Goal: Task Accomplishment & Management: Use online tool/utility

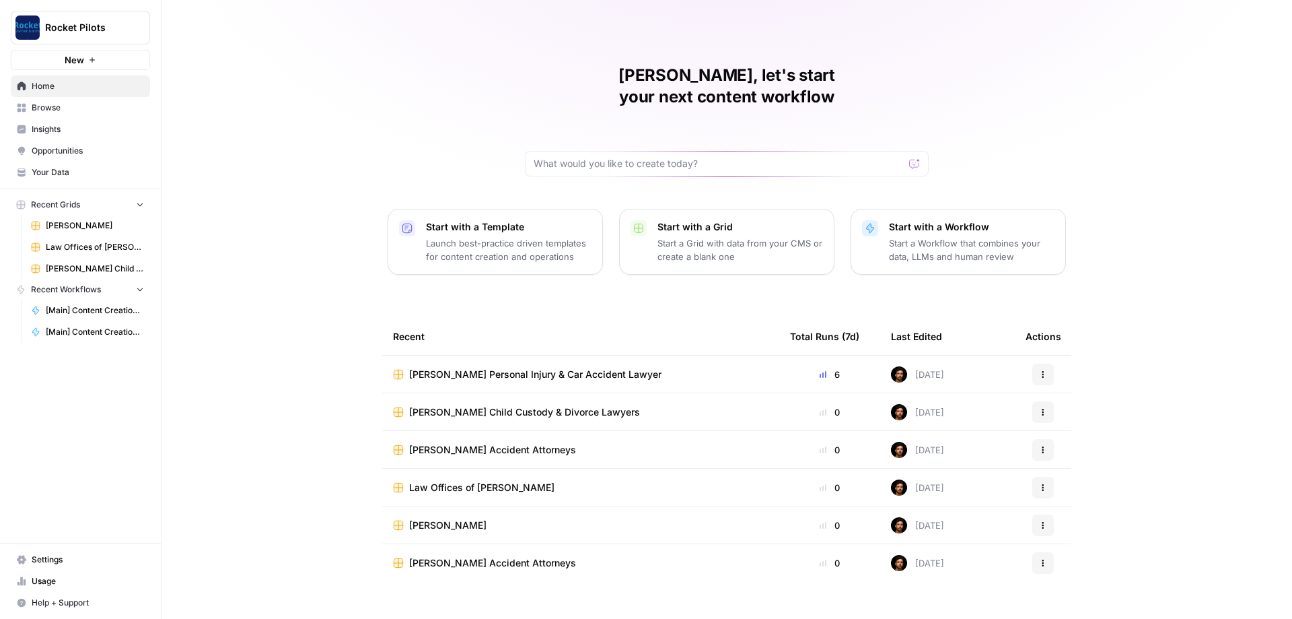
click at [53, 112] on span "Browse" at bounding box center [88, 108] width 112 height 12
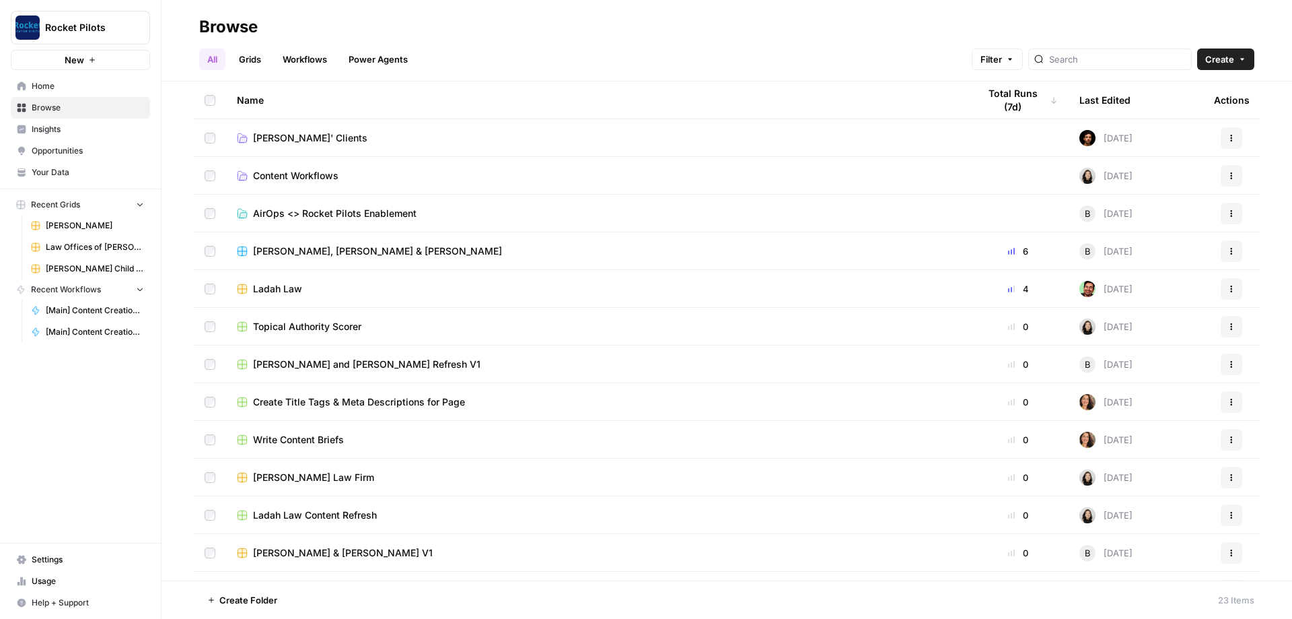
click at [302, 138] on span "Lucas' Clients" at bounding box center [310, 137] width 114 height 13
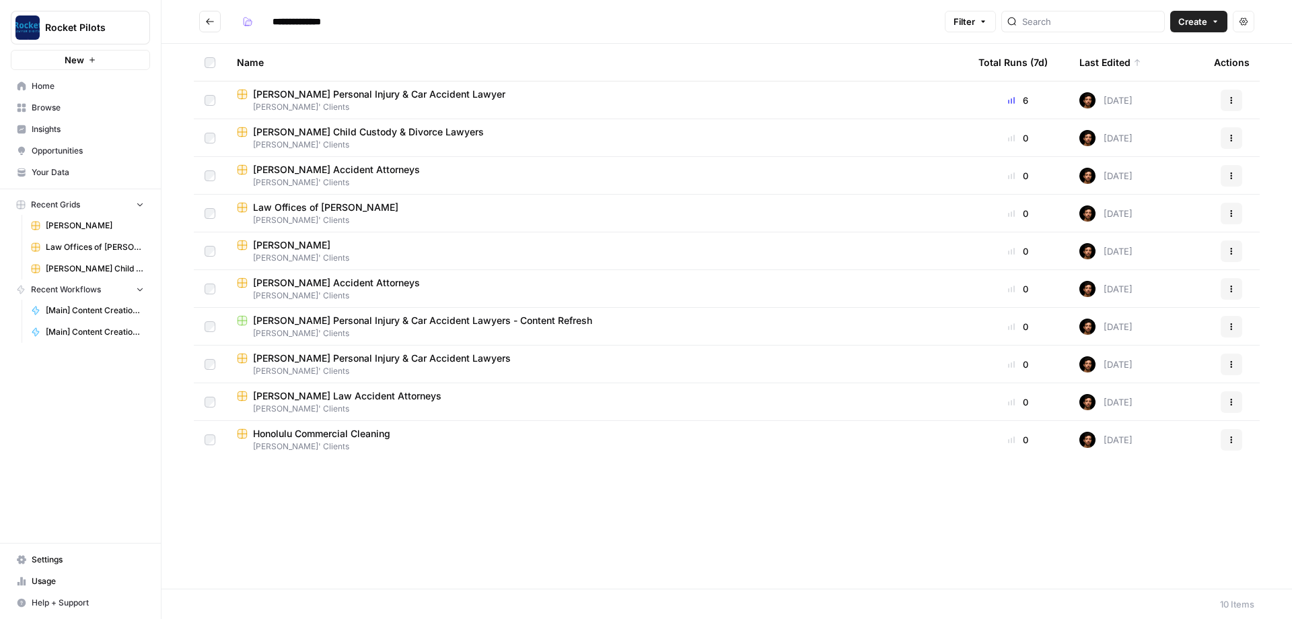
click at [354, 395] on span "Krasney Law Accident Attorneys" at bounding box center [347, 395] width 188 height 13
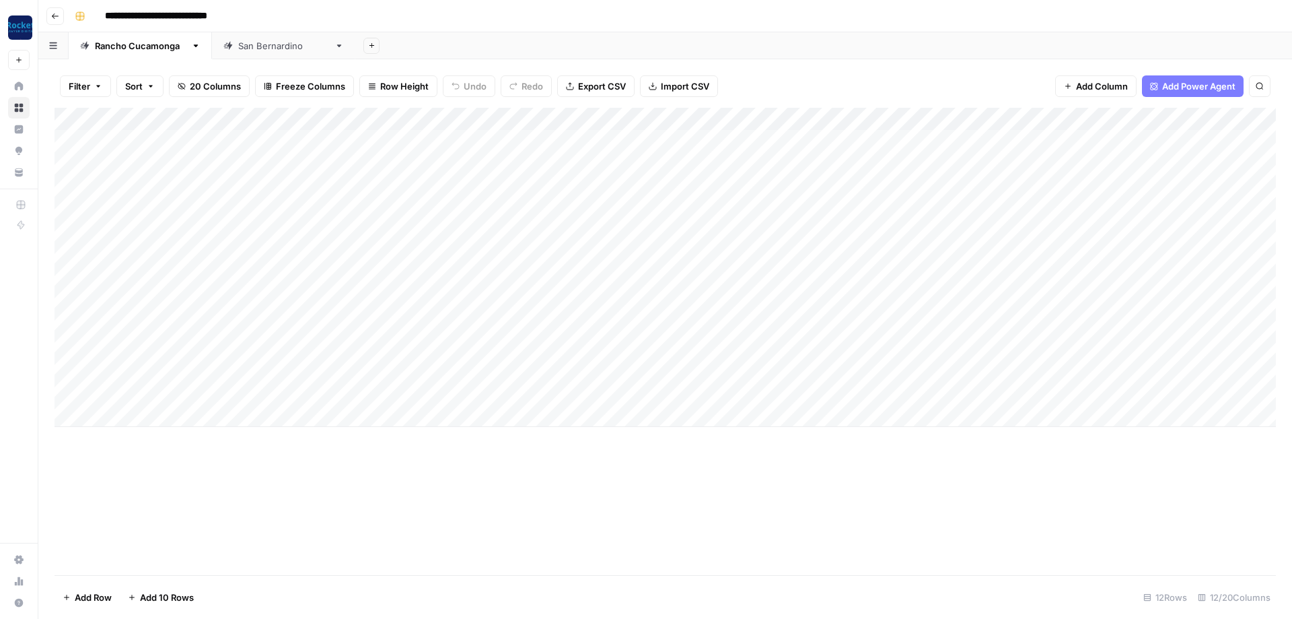
click at [239, 180] on div "Add Column" at bounding box center [666, 267] width 1222 height 319
type textarea "**********"
click at [372, 188] on div "Add Column" at bounding box center [666, 267] width 1222 height 319
click at [557, 182] on div "Add Column" at bounding box center [666, 267] width 1222 height 319
click at [657, 182] on div "Add Column" at bounding box center [666, 267] width 1222 height 319
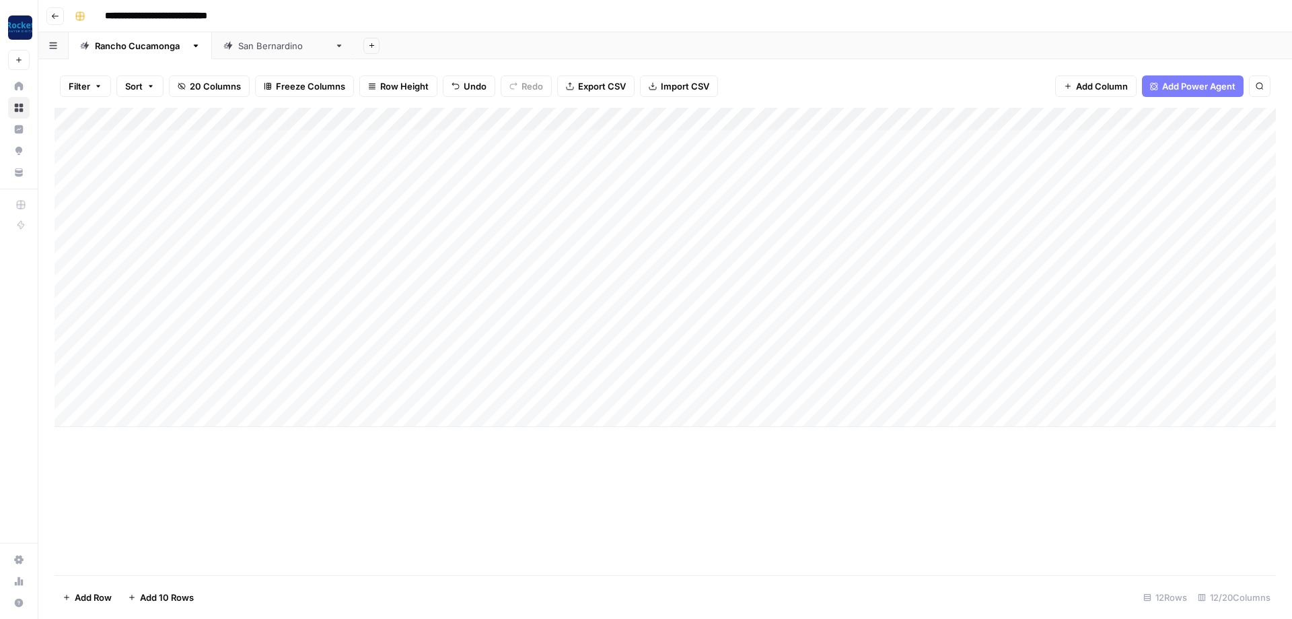
click at [691, 181] on div "Add Column" at bounding box center [666, 267] width 1222 height 319
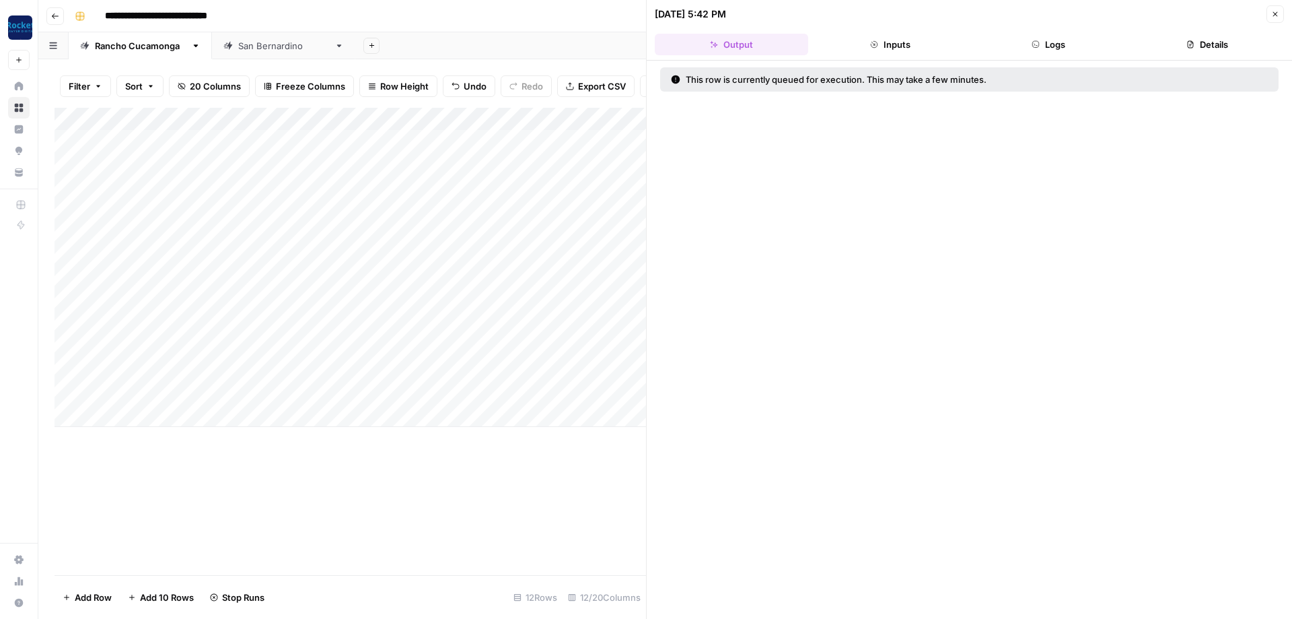
click at [1274, 15] on icon "button" at bounding box center [1275, 14] width 8 height 8
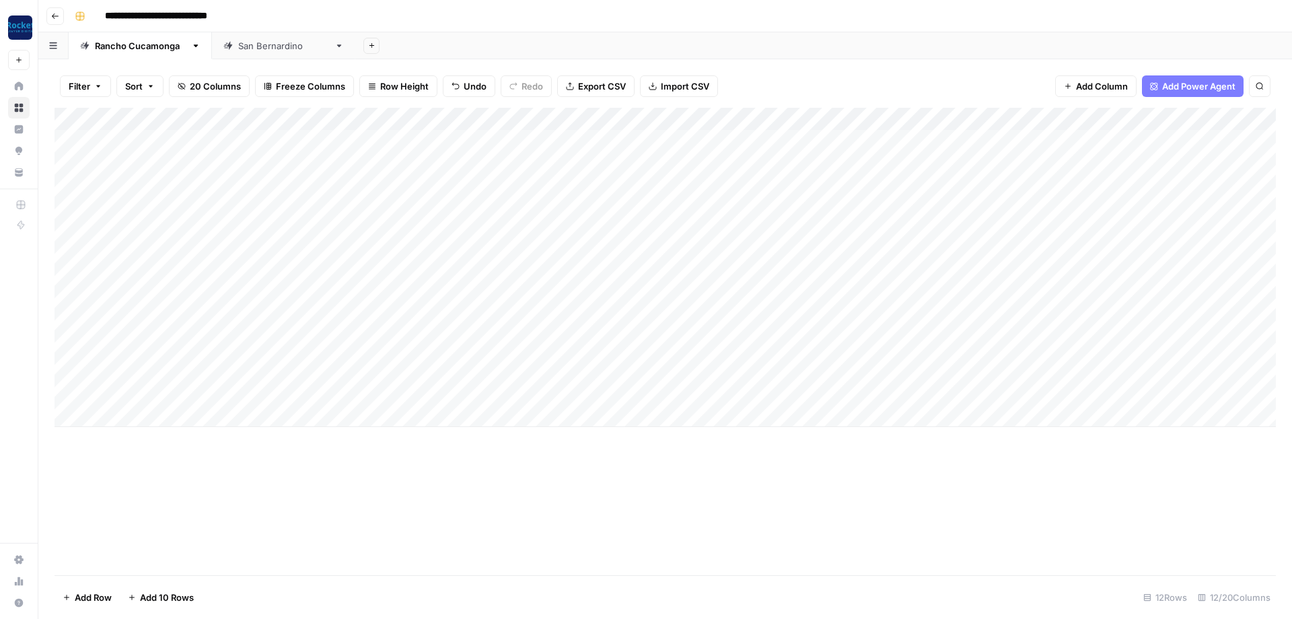
click at [180, 208] on div "Add Column" at bounding box center [666, 267] width 1222 height 319
click at [210, 205] on div "Add Column" at bounding box center [666, 267] width 1222 height 319
type textarea "**********"
click at [247, 275] on div "Add Column" at bounding box center [666, 267] width 1222 height 319
click at [339, 178] on div "Add Column" at bounding box center [666, 267] width 1222 height 319
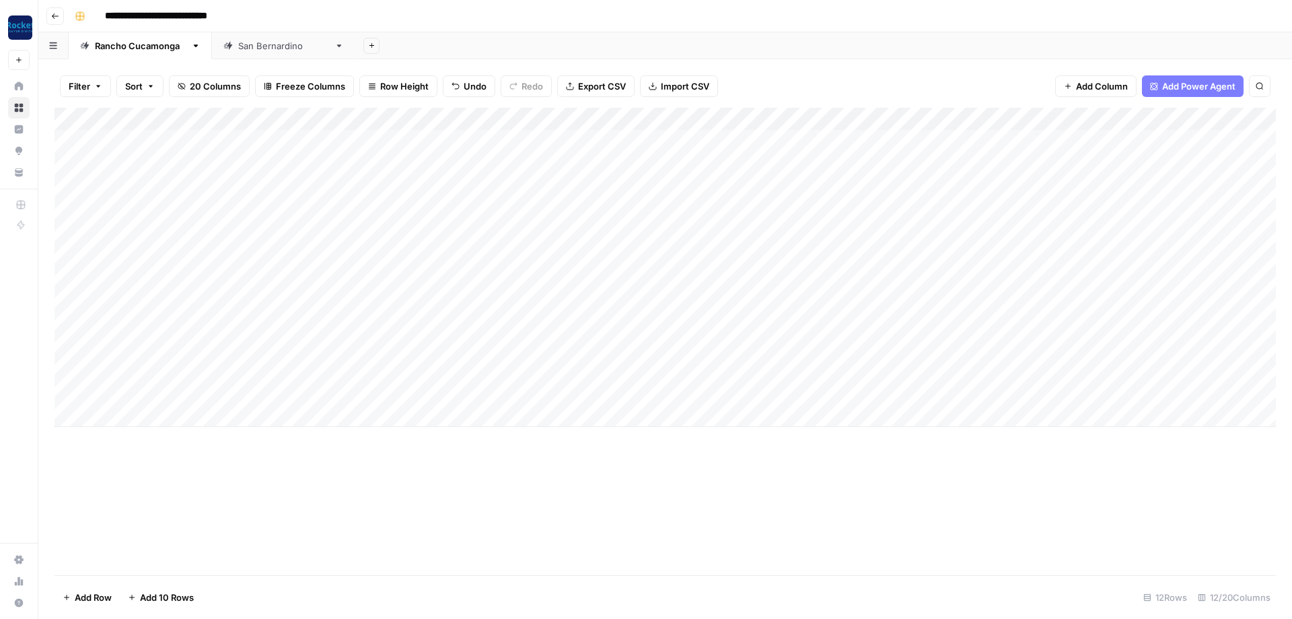
click at [637, 207] on div "Add Column" at bounding box center [666, 267] width 1222 height 319
drag, startPoint x: 308, startPoint y: 112, endPoint x: 440, endPoint y: 110, distance: 131.9
click at [440, 110] on div "Add Column" at bounding box center [666, 267] width 1222 height 319
click at [314, 213] on div "Add Column" at bounding box center [666, 267] width 1222 height 319
click at [870, 182] on div "Add Column" at bounding box center [666, 267] width 1222 height 319
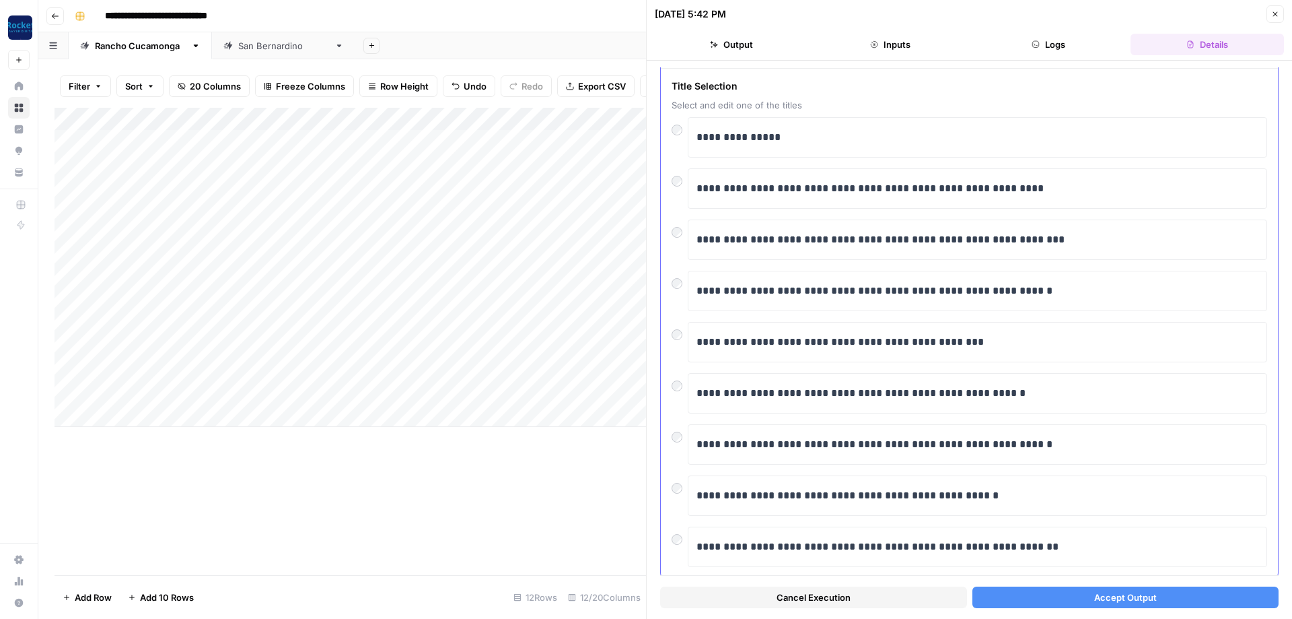
scroll to position [83, 0]
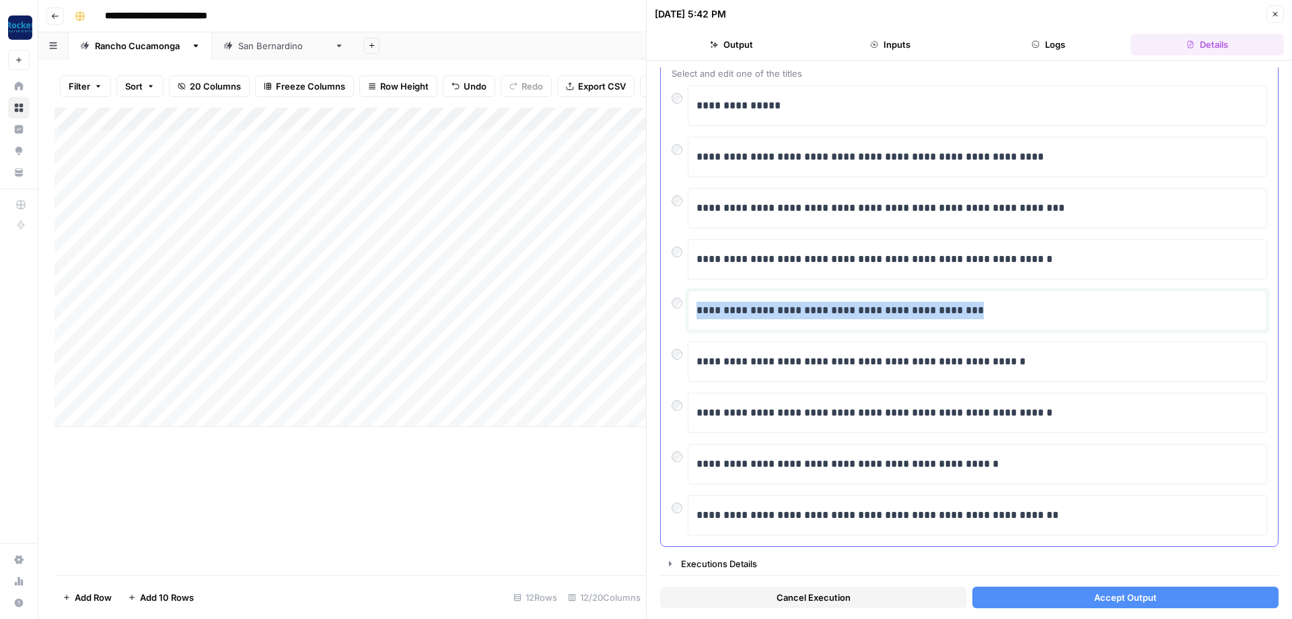
drag, startPoint x: 1006, startPoint y: 313, endPoint x: 691, endPoint y: 318, distance: 315.7
click at [697, 318] on div "**********" at bounding box center [978, 310] width 562 height 28
copy p "**********"
click at [157, 187] on div "Add Column" at bounding box center [351, 267] width 592 height 319
click at [174, 185] on div "Add Column" at bounding box center [351, 267] width 592 height 319
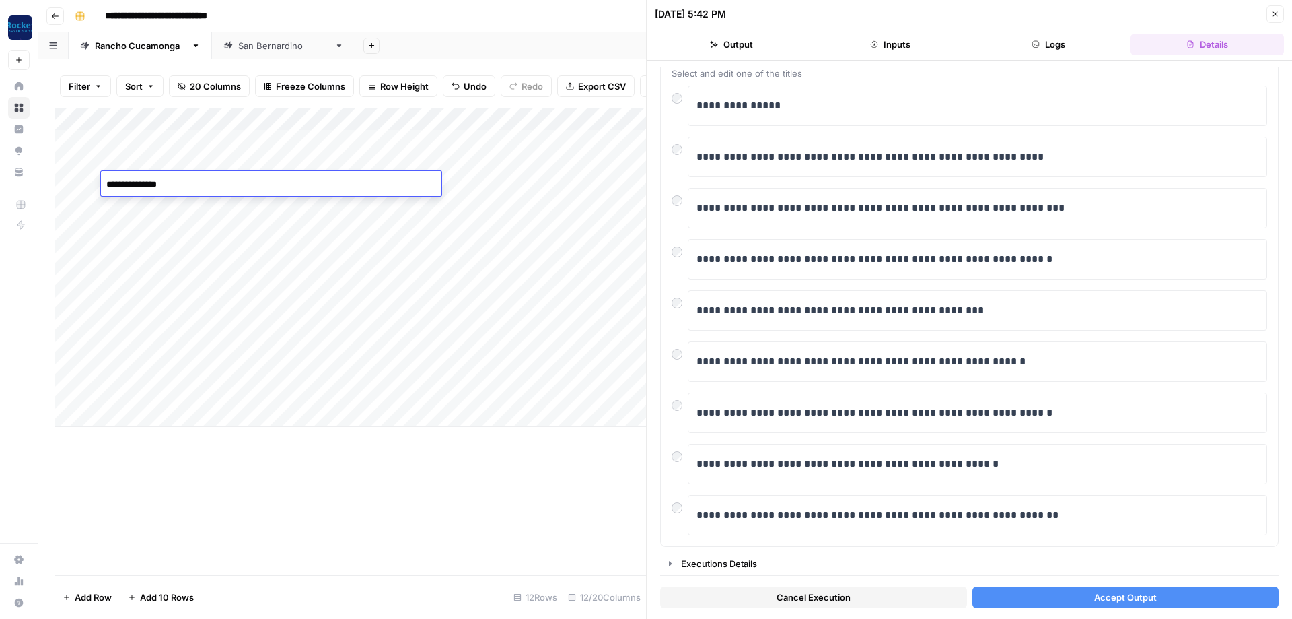
click at [174, 185] on textarea "**********" at bounding box center [271, 184] width 341 height 19
type textarea "**********"
click at [884, 591] on button "Cancel Execution" at bounding box center [813, 597] width 307 height 22
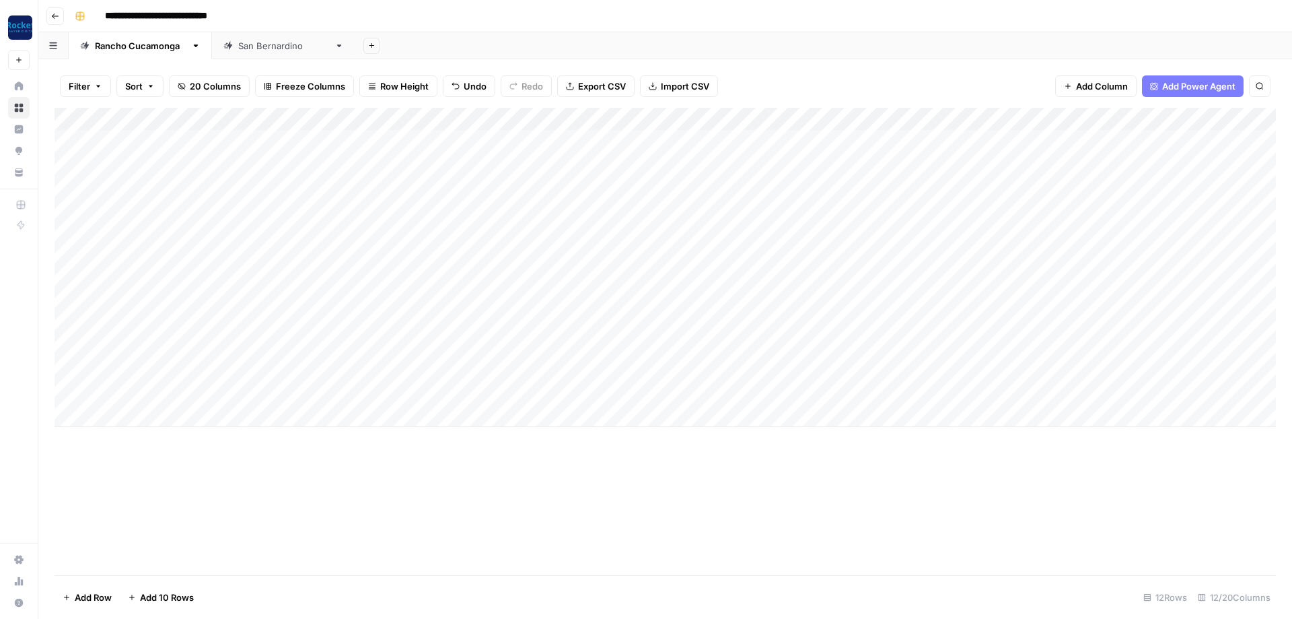
click at [866, 182] on div "Add Column" at bounding box center [666, 267] width 1222 height 319
click at [870, 206] on div "Add Column" at bounding box center [666, 267] width 1222 height 319
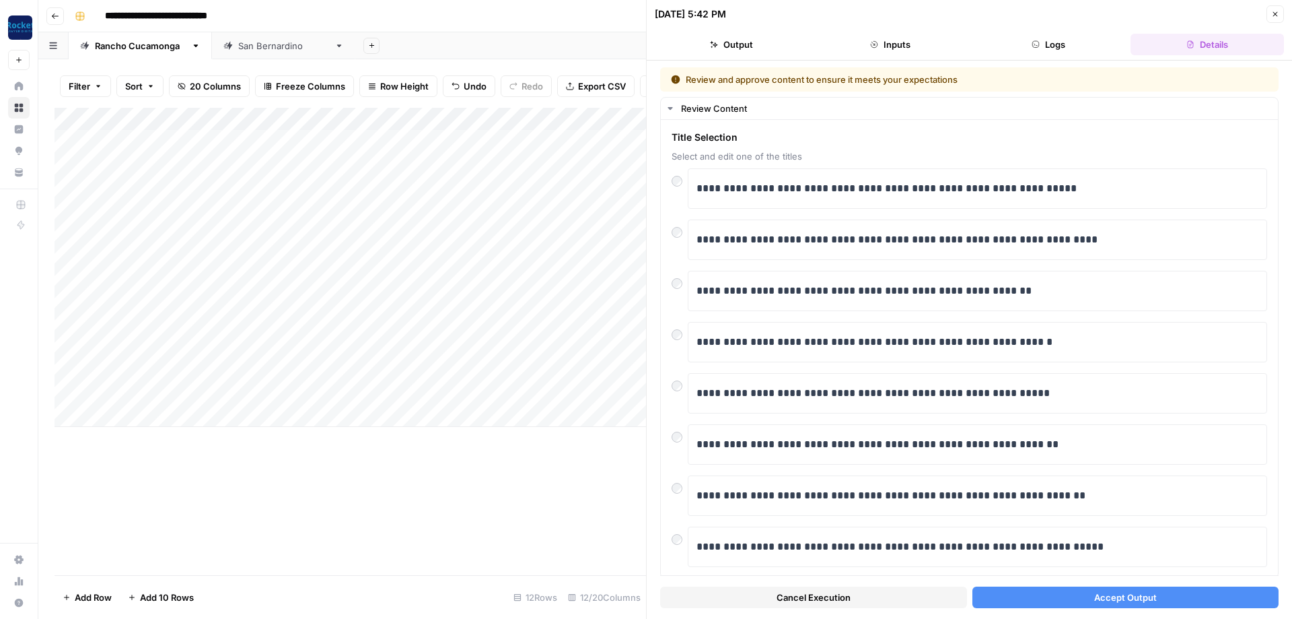
click at [1041, 600] on button "Accept Output" at bounding box center [1126, 597] width 307 height 22
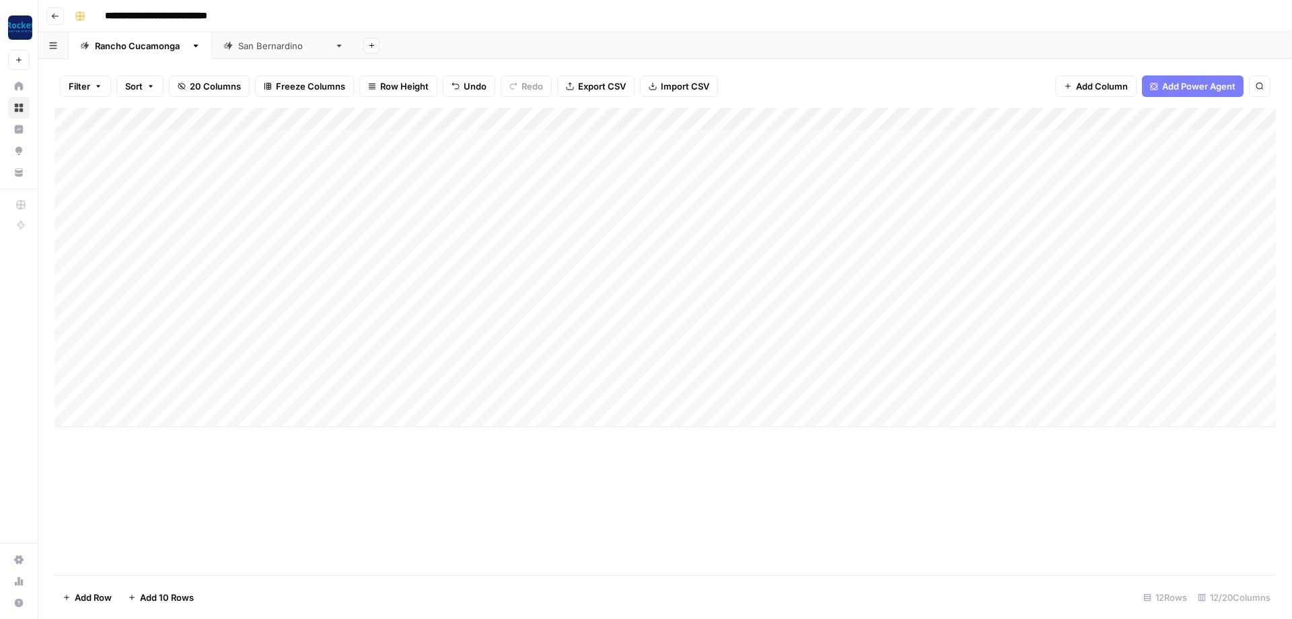
click at [72, 162] on div "Add Column" at bounding box center [666, 267] width 1222 height 319
click at [69, 136] on div "Add Column" at bounding box center [666, 267] width 1222 height 319
click at [73, 230] on div "Add Column" at bounding box center [666, 267] width 1222 height 319
click at [71, 388] on div "Add Column" at bounding box center [666, 267] width 1222 height 319
click at [111, 596] on span "Delete 10 Rows" at bounding box center [95, 596] width 65 height 13
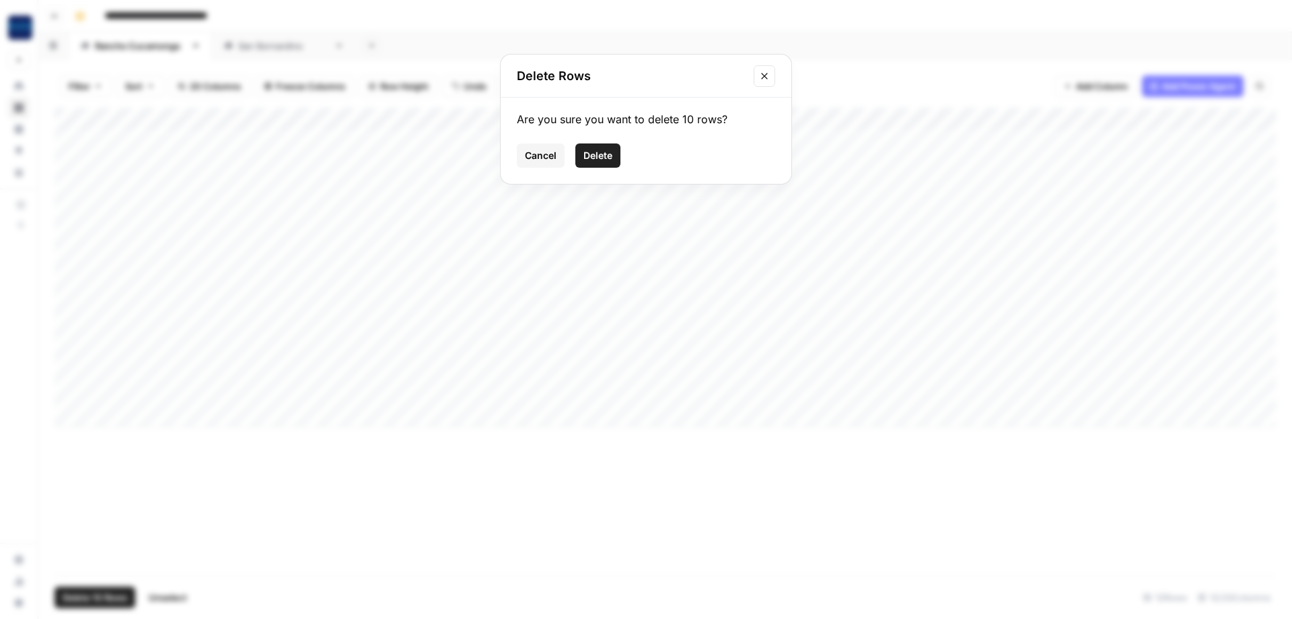
click at [598, 151] on span "Delete" at bounding box center [598, 155] width 29 height 13
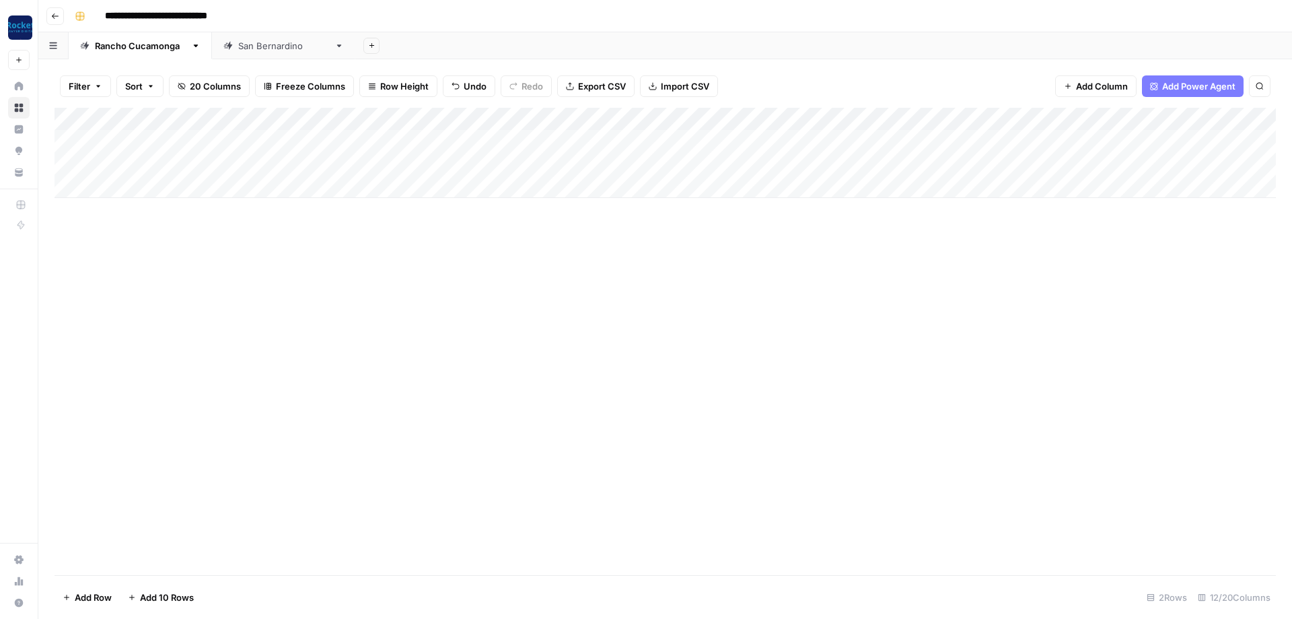
click at [262, 43] on div "[GEOGRAPHIC_DATA]" at bounding box center [283, 45] width 91 height 13
type input "**********"
click at [71, 185] on div "Add Column" at bounding box center [666, 187] width 1222 height 159
click at [67, 232] on div "Add Column" at bounding box center [666, 187] width 1222 height 159
click at [106, 592] on span "Delete 3 Rows" at bounding box center [93, 596] width 60 height 13
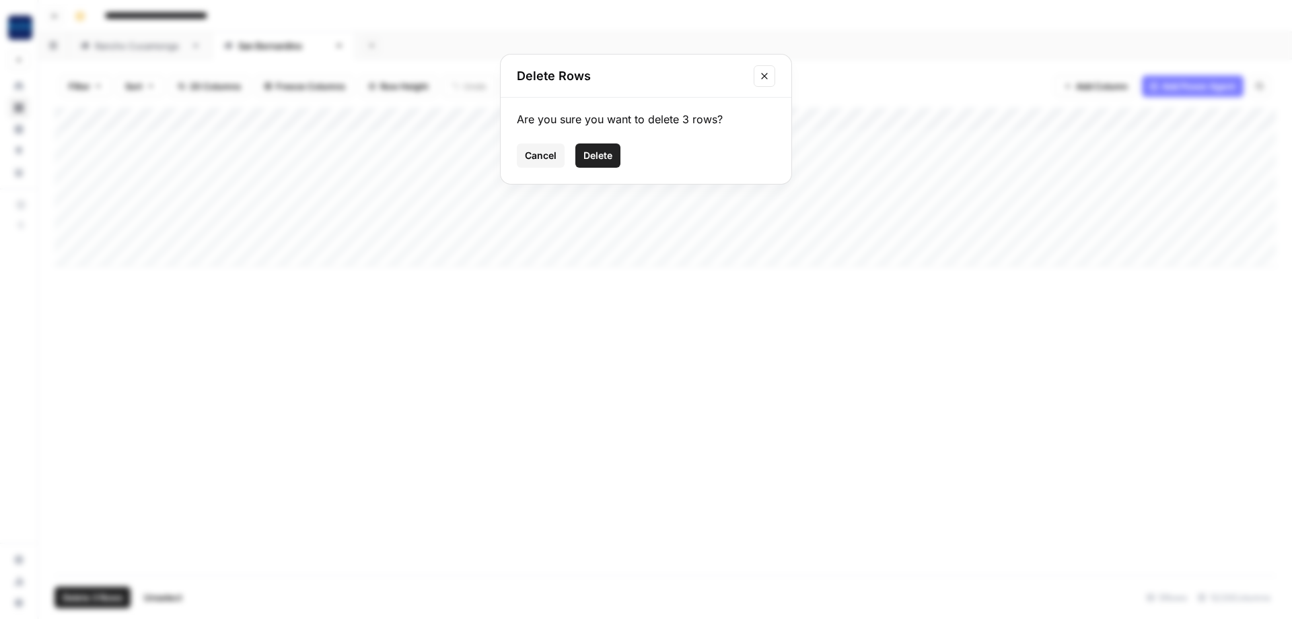
click at [607, 157] on span "Delete" at bounding box center [598, 155] width 29 height 13
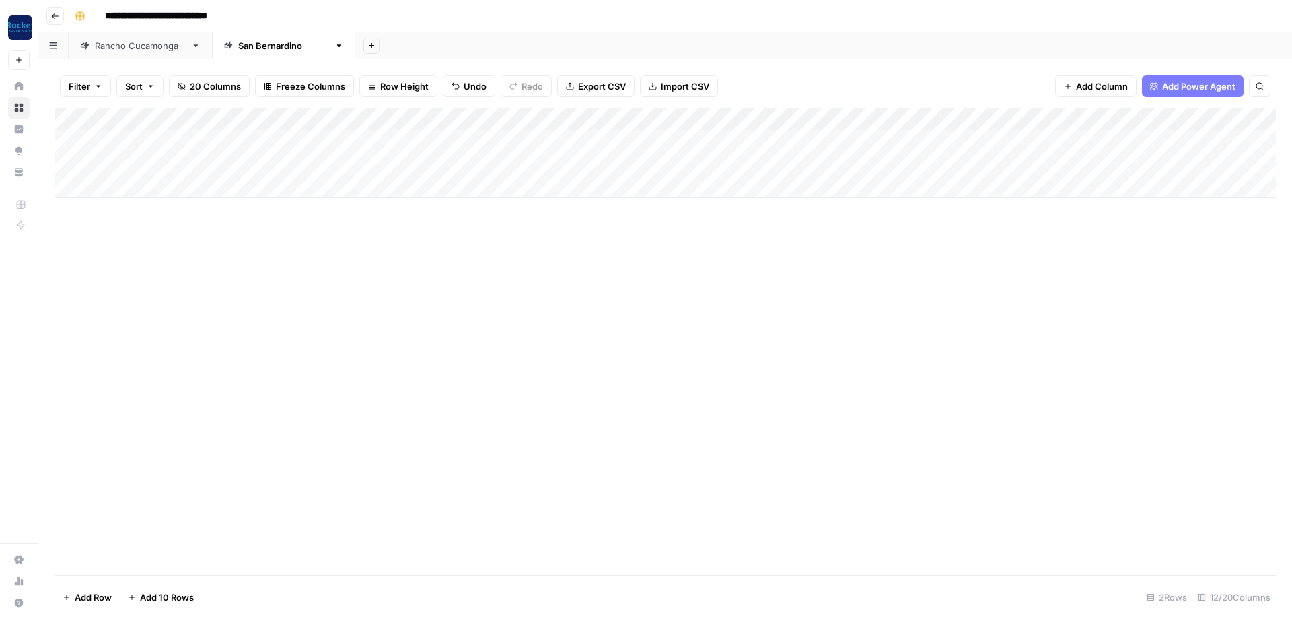
click at [154, 53] on link "[GEOGRAPHIC_DATA]" at bounding box center [140, 45] width 143 height 27
click at [866, 162] on div "Add Column" at bounding box center [666, 153] width 1222 height 90
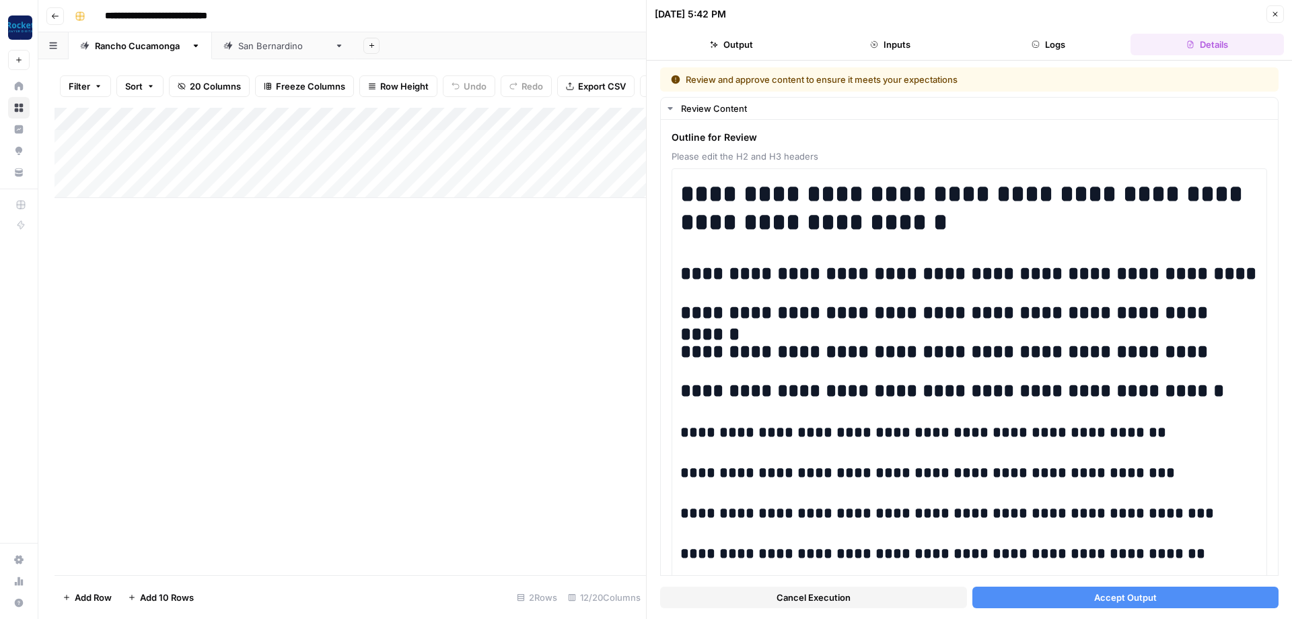
click at [884, 37] on button "Inputs" at bounding box center [890, 45] width 153 height 22
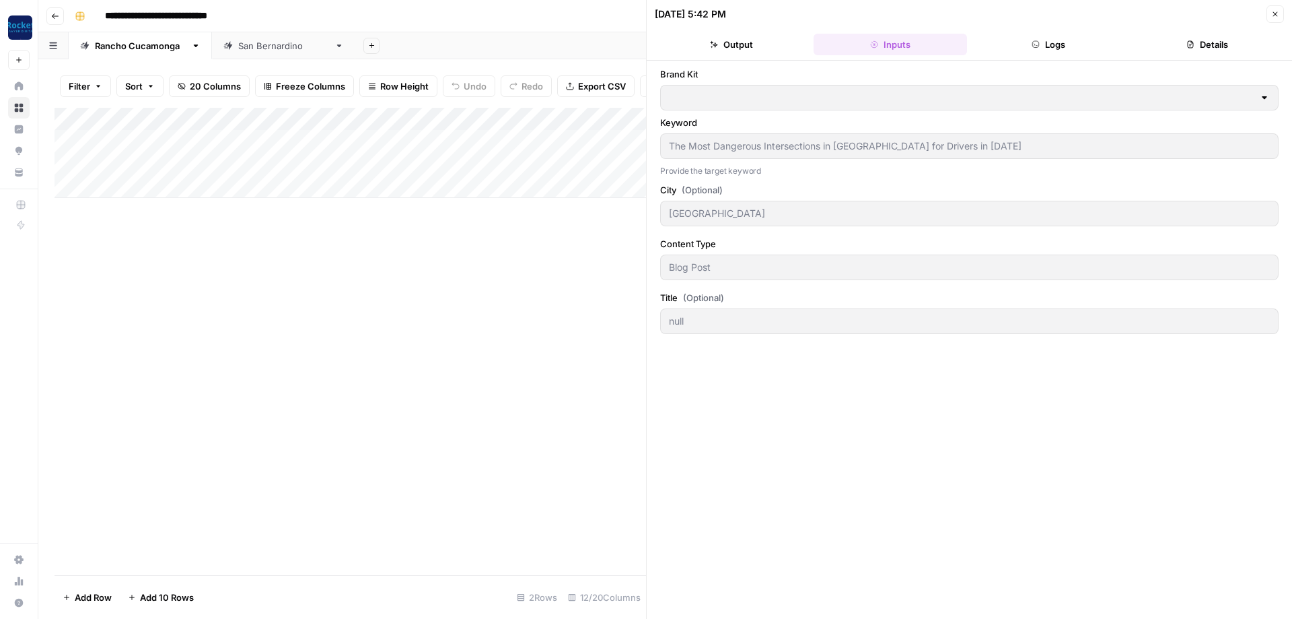
type input "Krasney Law Accident Attorneys"
click at [1078, 50] on button "Logs" at bounding box center [1049, 45] width 153 height 22
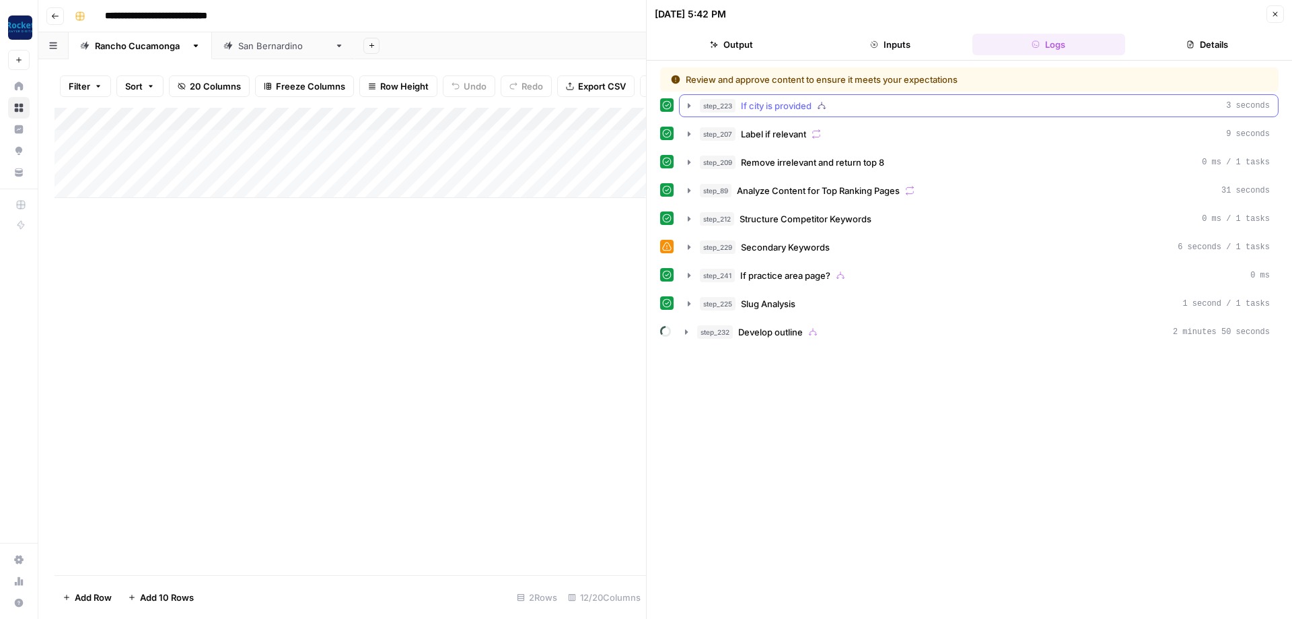
click at [689, 106] on icon "button" at bounding box center [689, 105] width 3 height 5
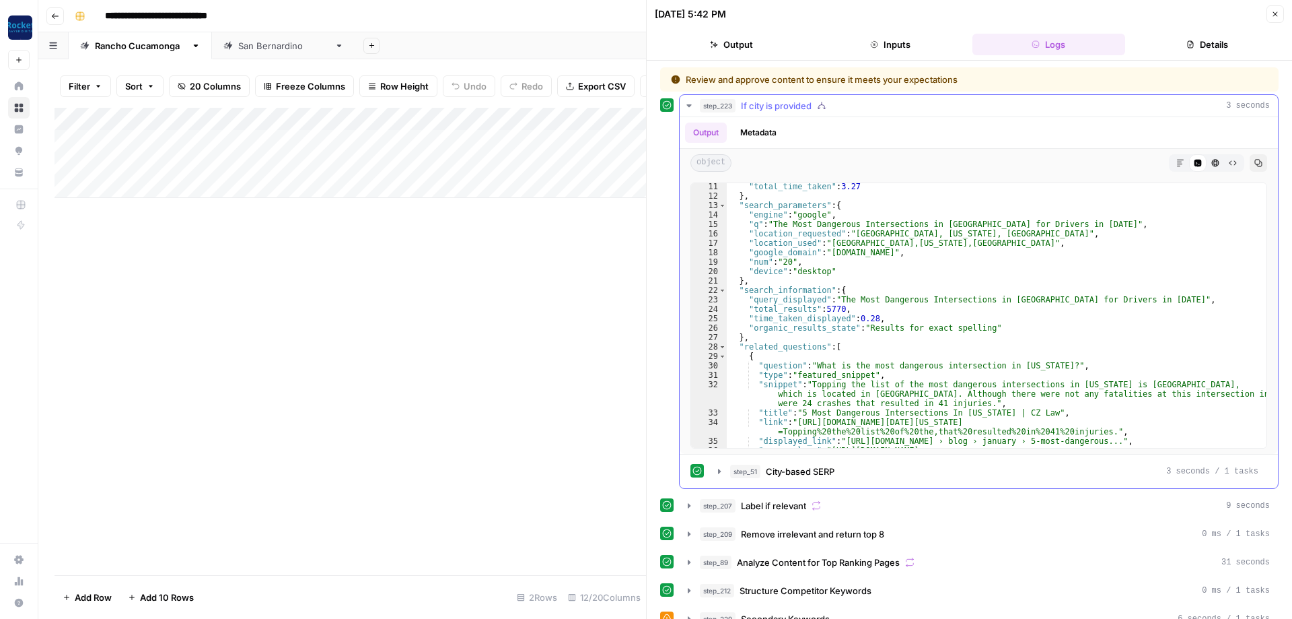
scroll to position [330, 0]
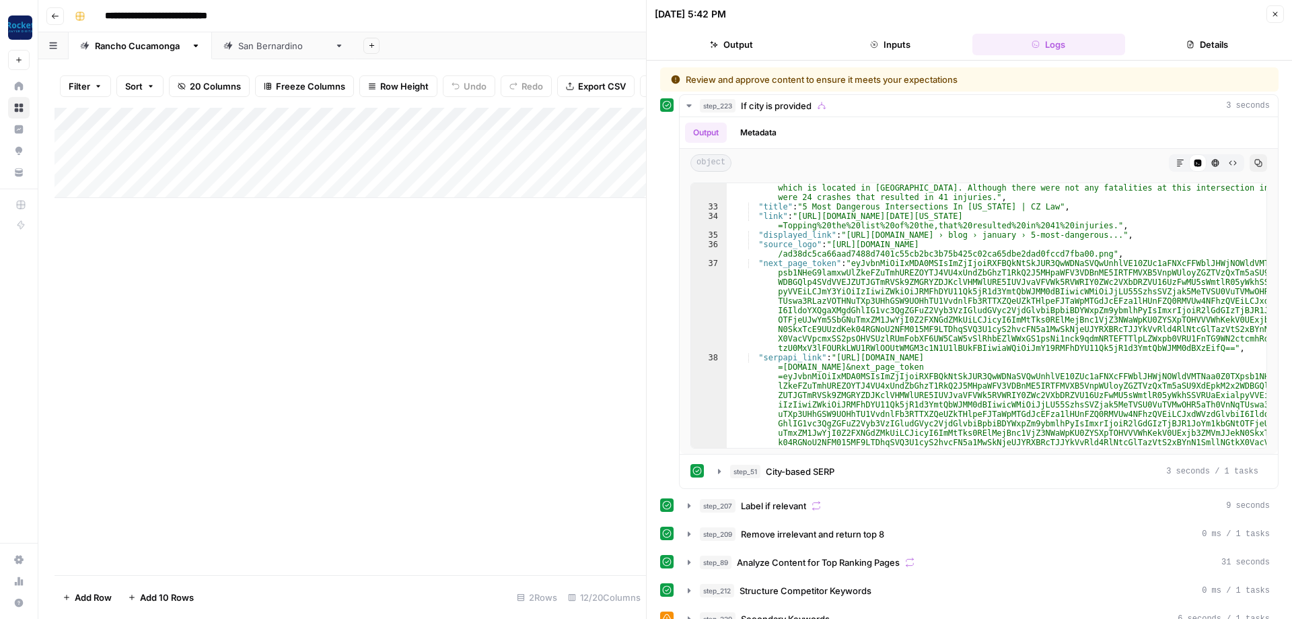
click at [1272, 15] on icon "button" at bounding box center [1275, 14] width 8 height 8
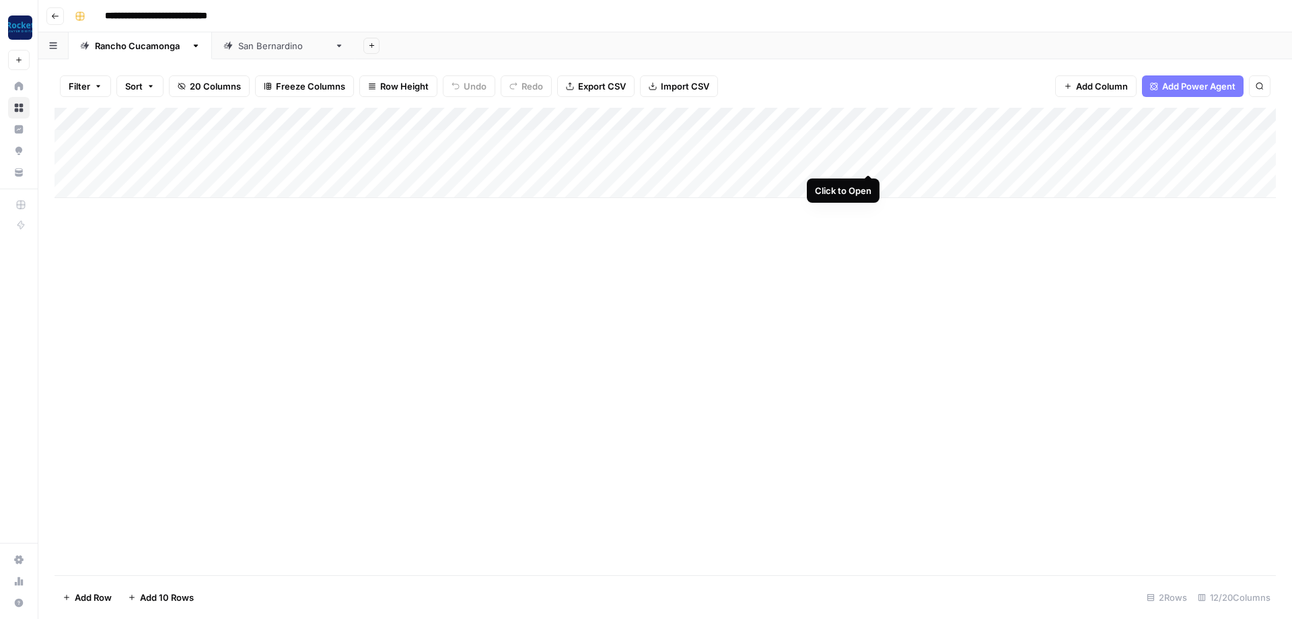
click at [869, 158] on div "Add Column" at bounding box center [666, 153] width 1222 height 90
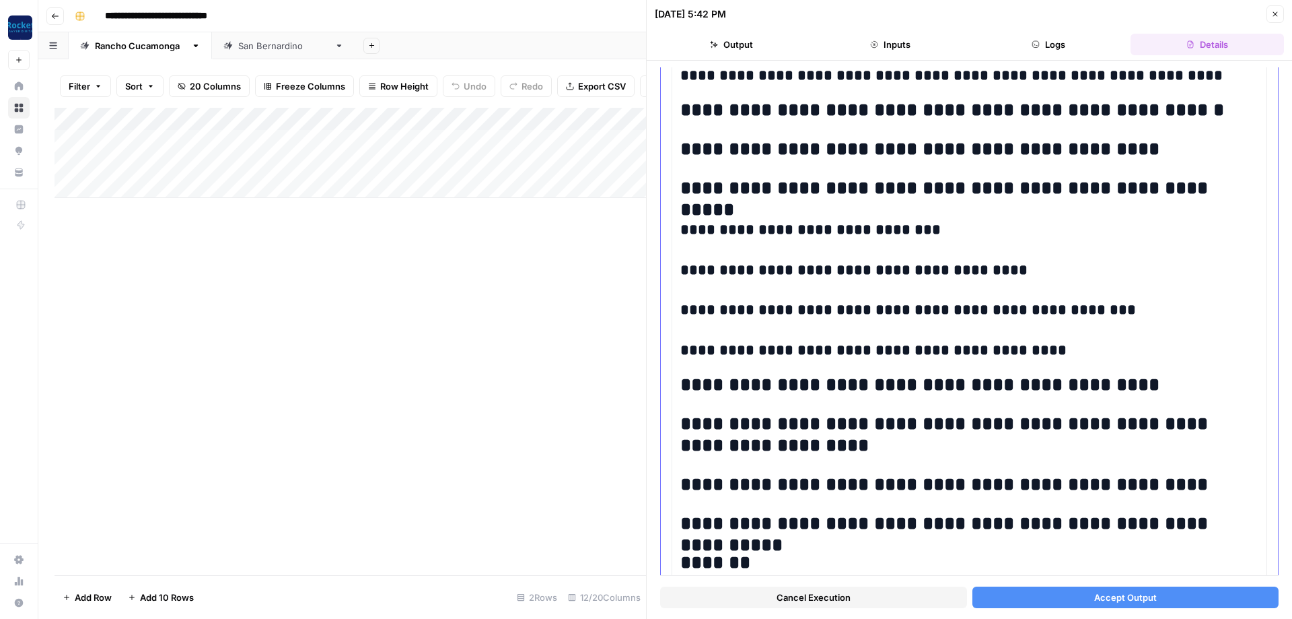
scroll to position [892, 0]
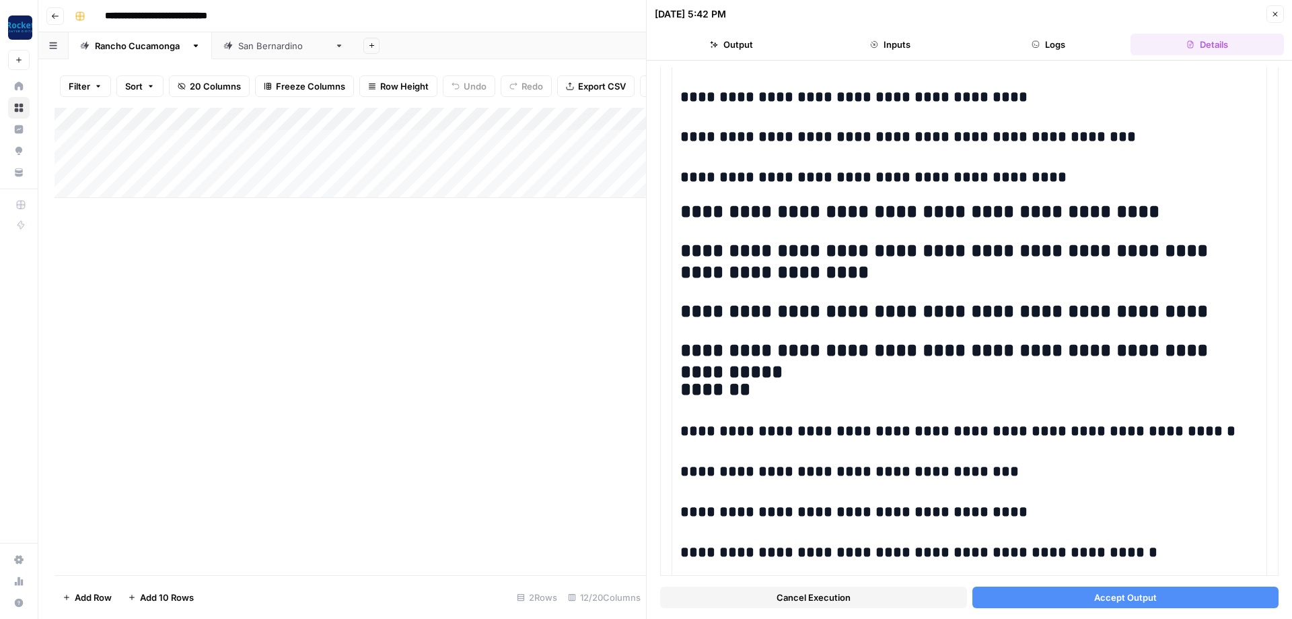
click at [1082, 595] on button "Accept Output" at bounding box center [1126, 597] width 307 height 22
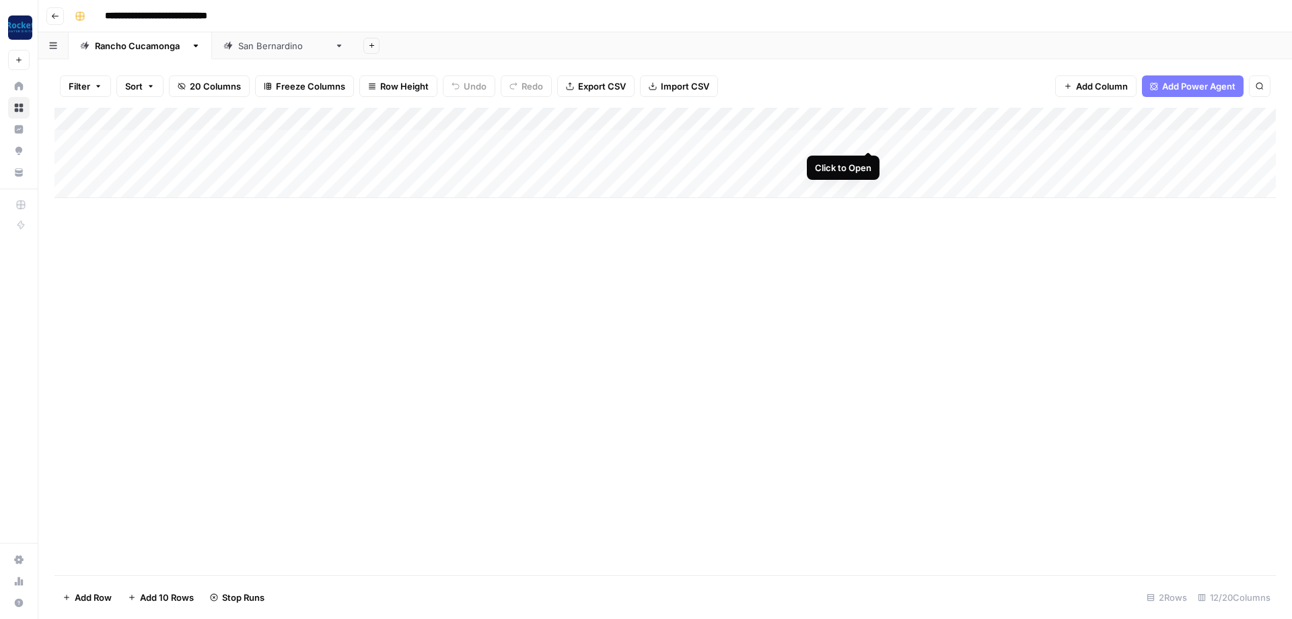
click at [869, 137] on div "Add Column" at bounding box center [666, 153] width 1222 height 90
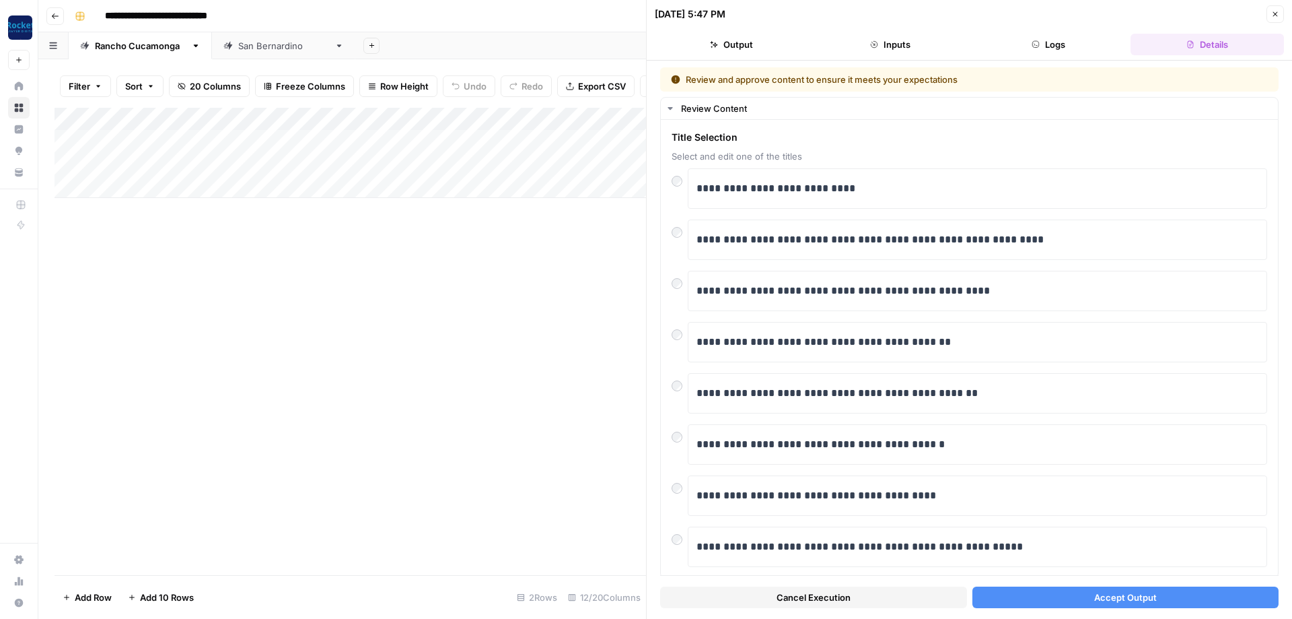
click at [1054, 599] on button "Accept Output" at bounding box center [1126, 597] width 307 height 22
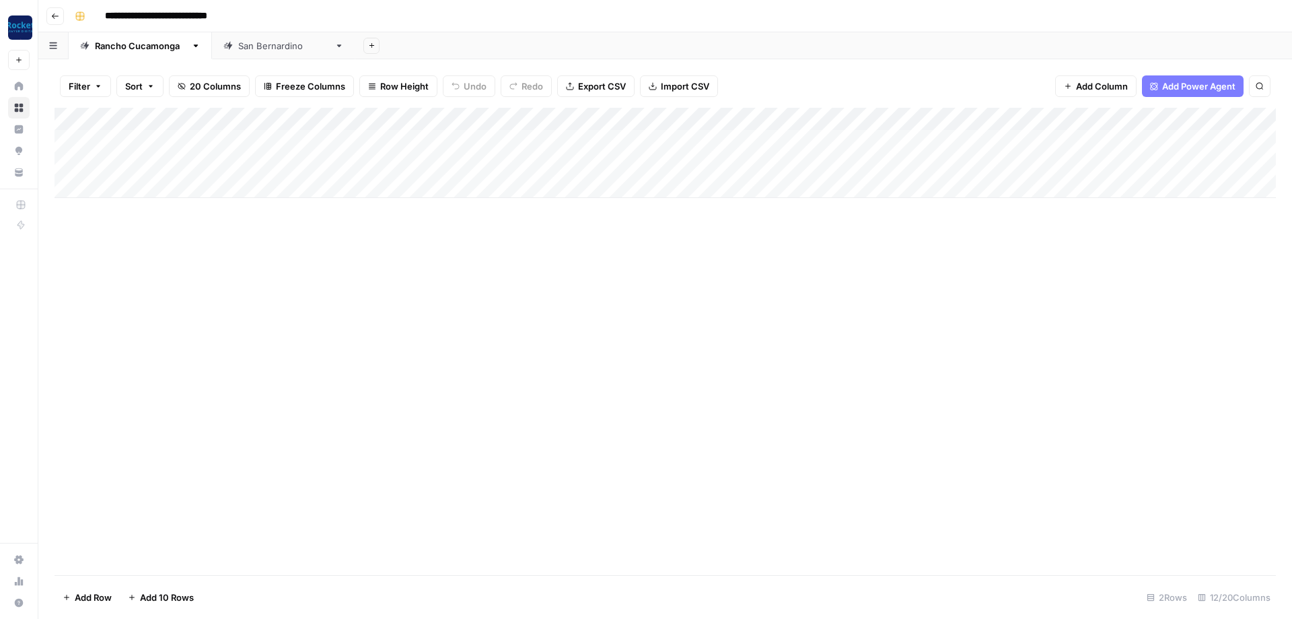
click at [347, 162] on div "Add Column" at bounding box center [666, 153] width 1222 height 90
click at [863, 138] on div "Add Column" at bounding box center [666, 153] width 1222 height 90
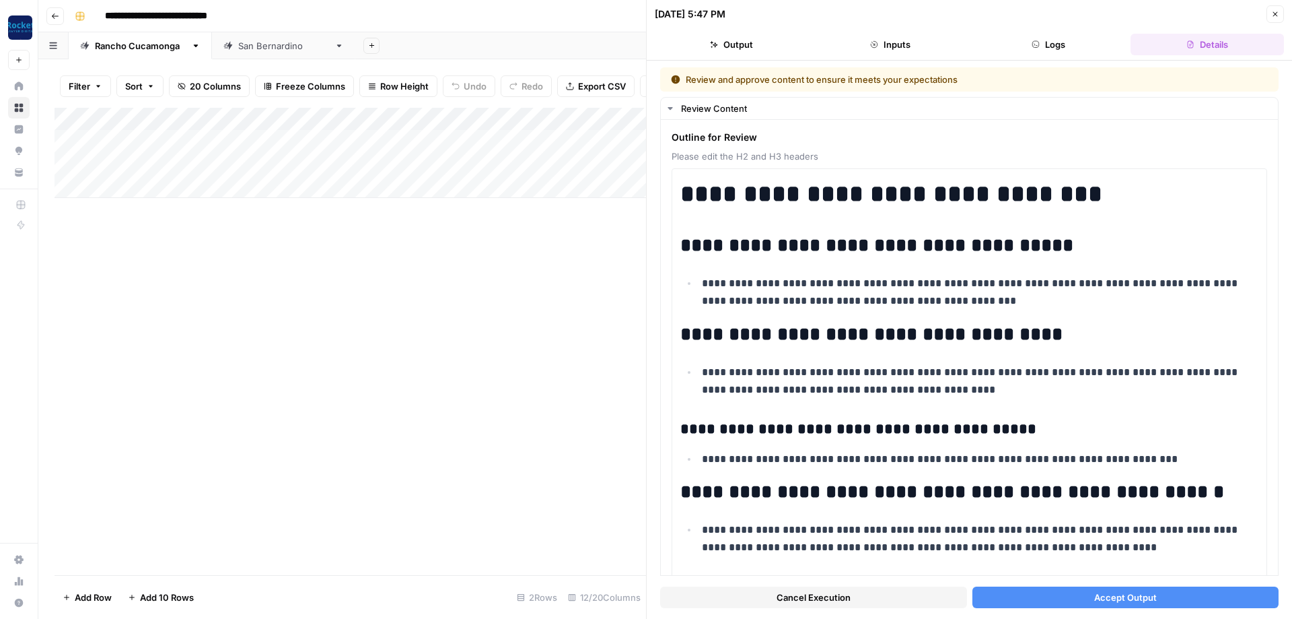
click at [1121, 598] on span "Accept Output" at bounding box center [1125, 596] width 63 height 13
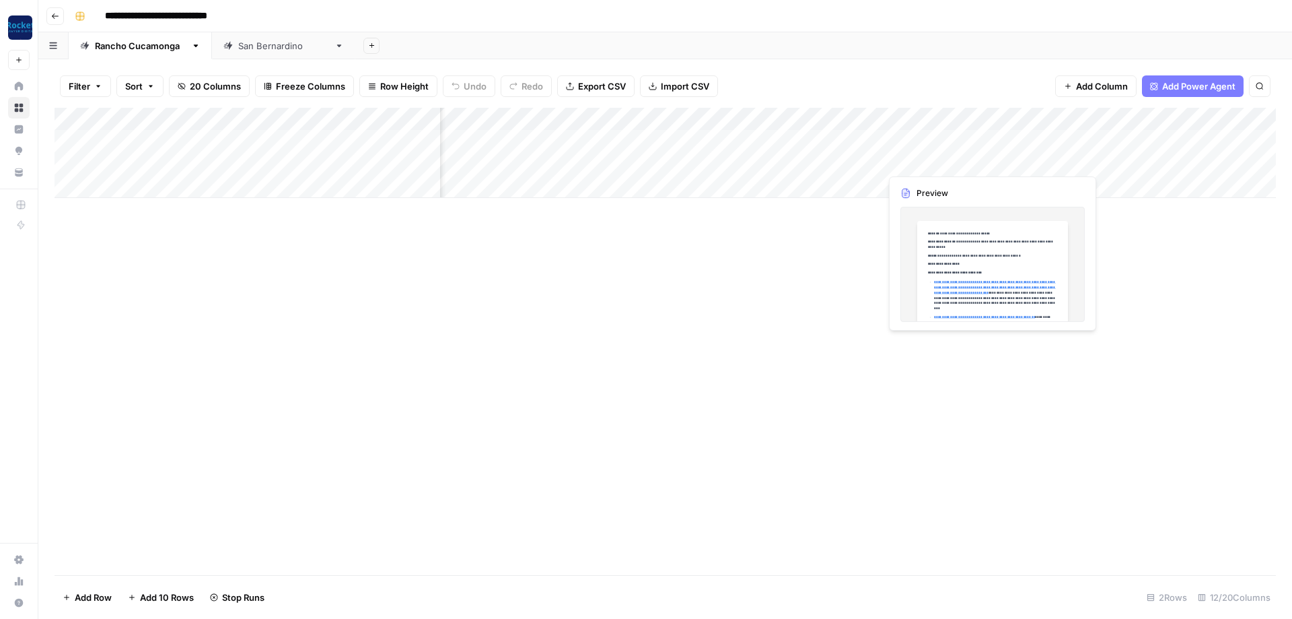
scroll to position [0, 162]
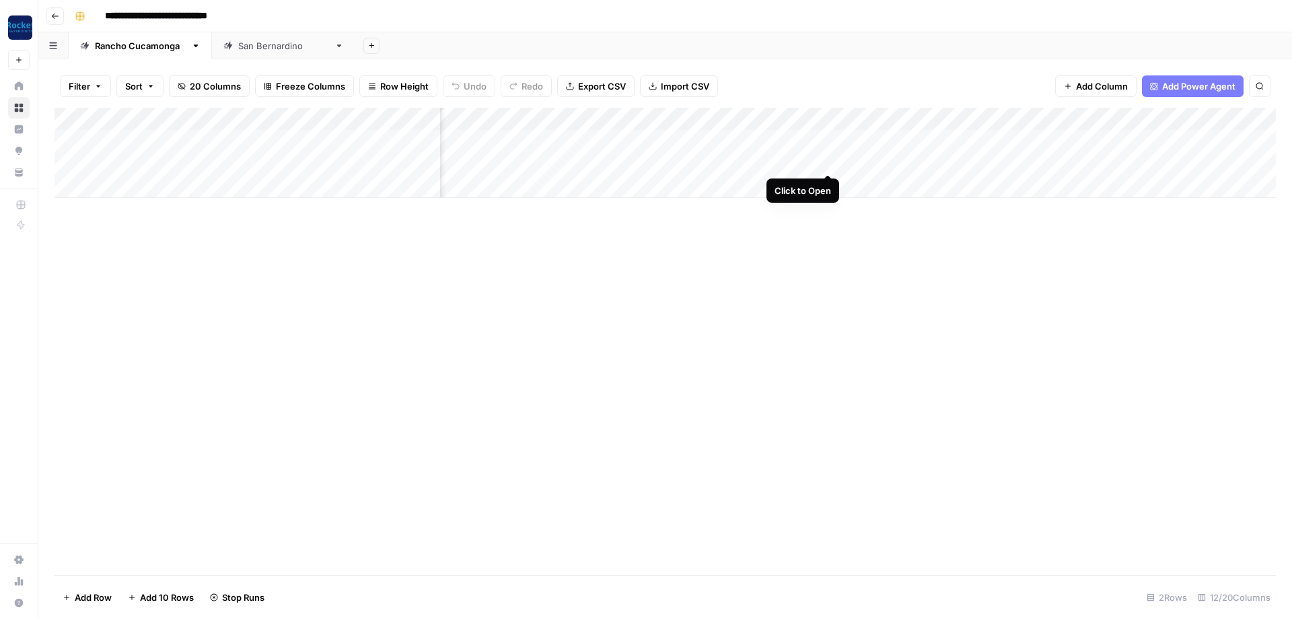
click at [833, 157] on div "Add Column" at bounding box center [666, 153] width 1222 height 90
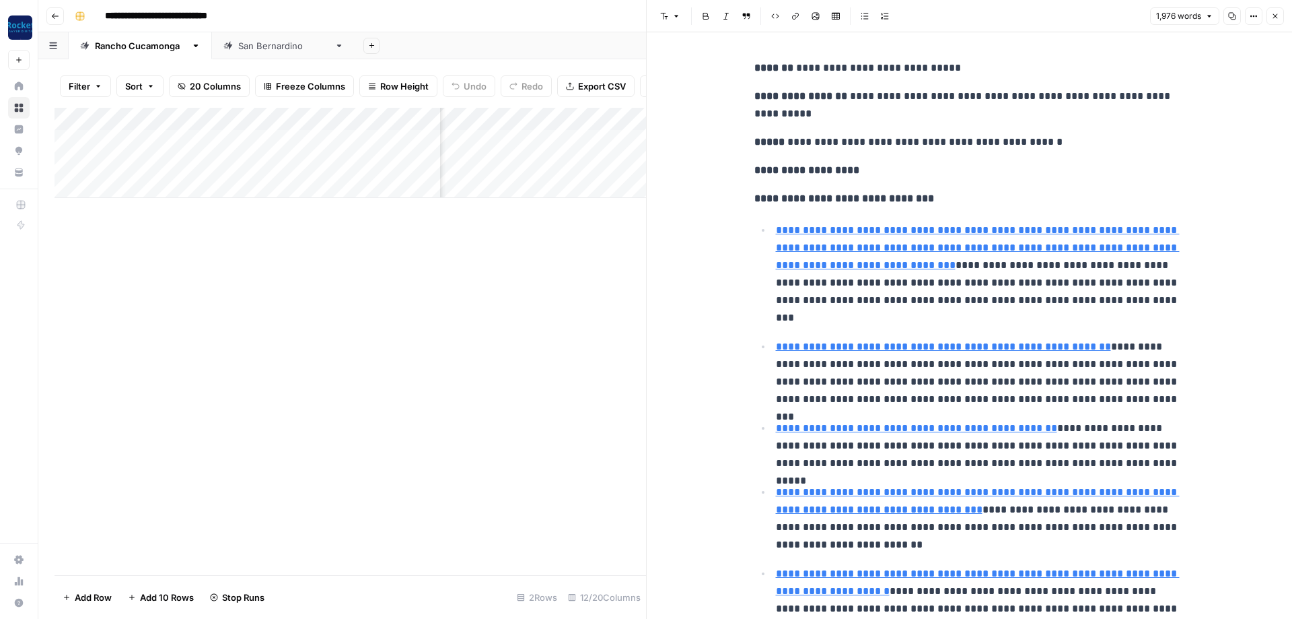
scroll to position [404, 0]
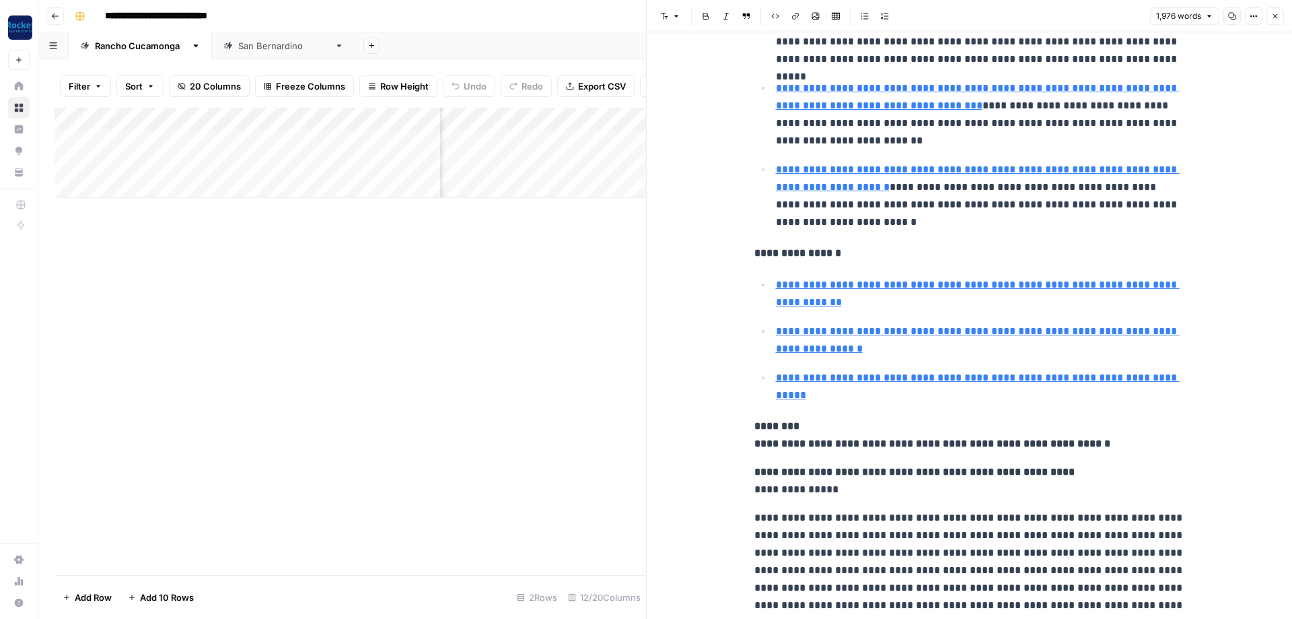
type input "[URL][DOMAIN_NAME]"
click at [1117, 440] on p "**********" at bounding box center [969, 434] width 431 height 35
type input "f"
type input "rancho"
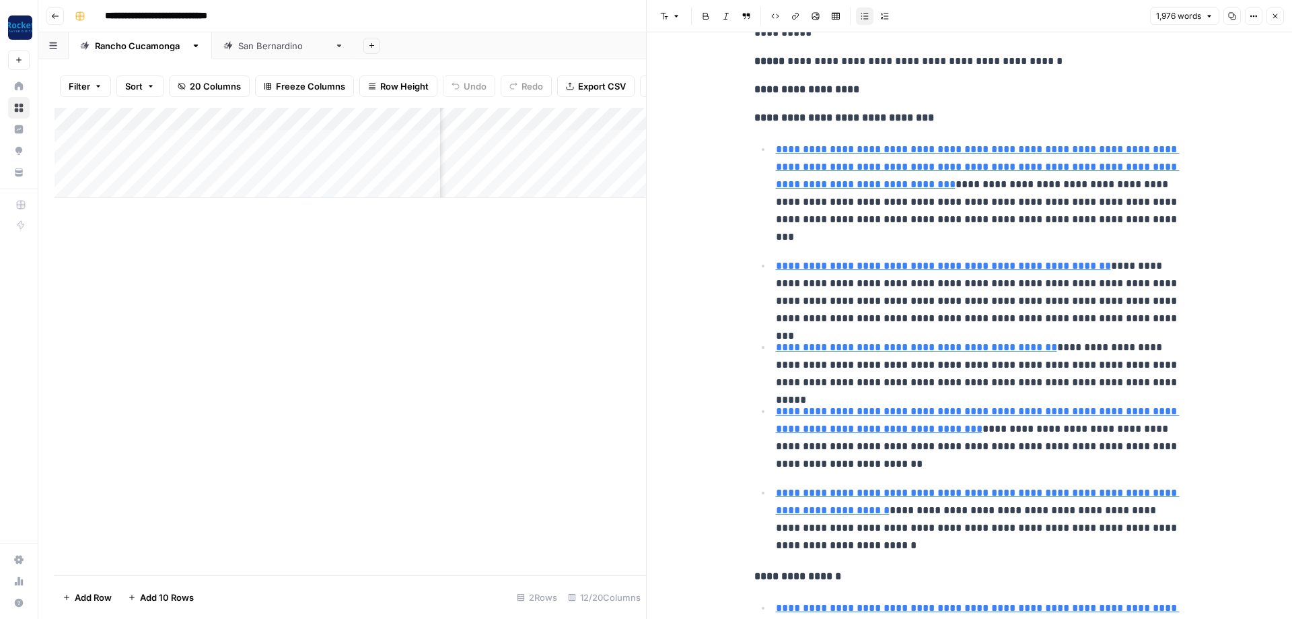
scroll to position [0, 0]
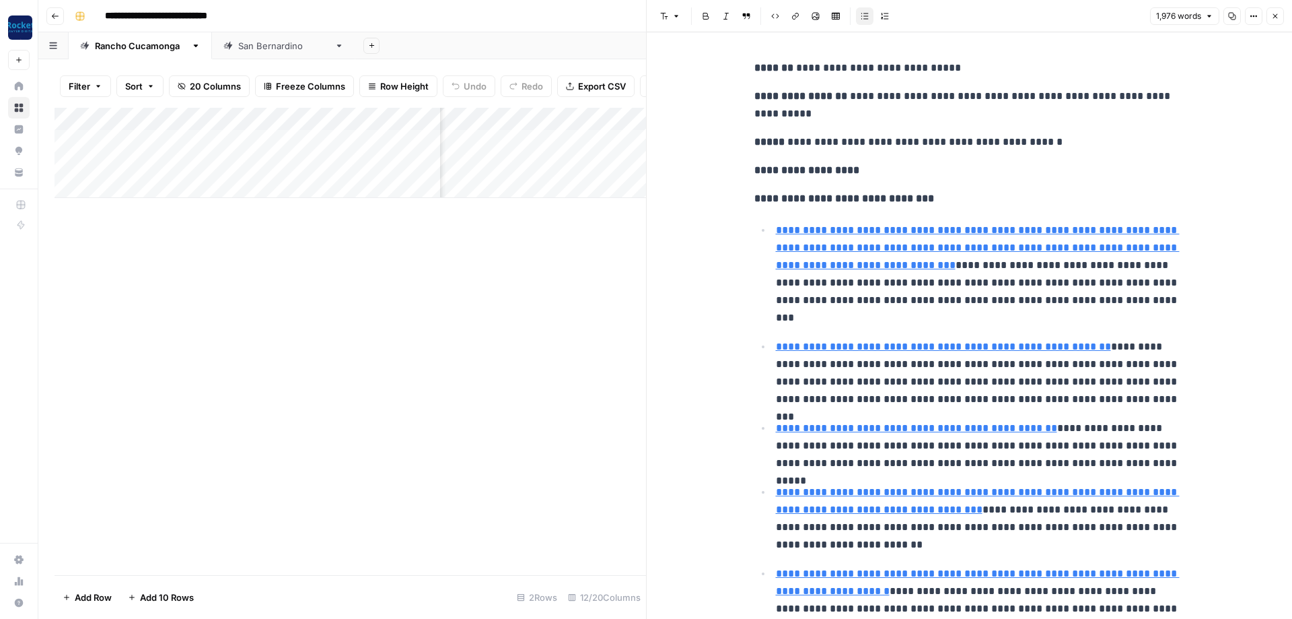
click at [1272, 16] on icon "button" at bounding box center [1275, 16] width 8 height 8
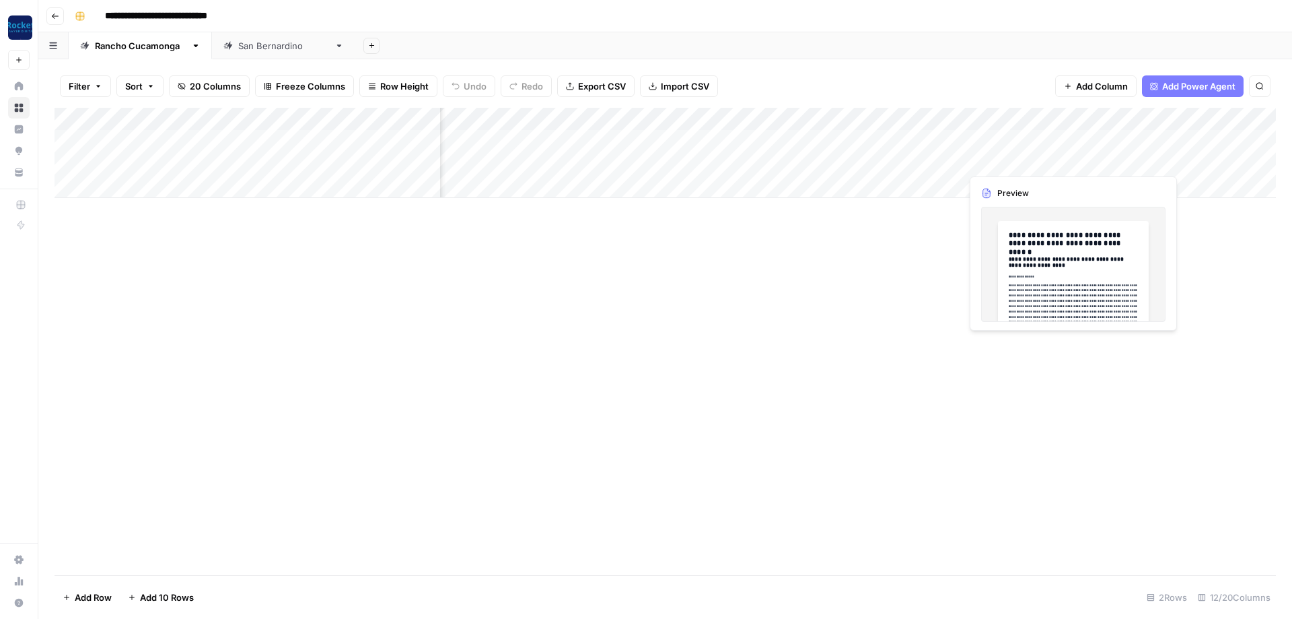
scroll to position [0, 363]
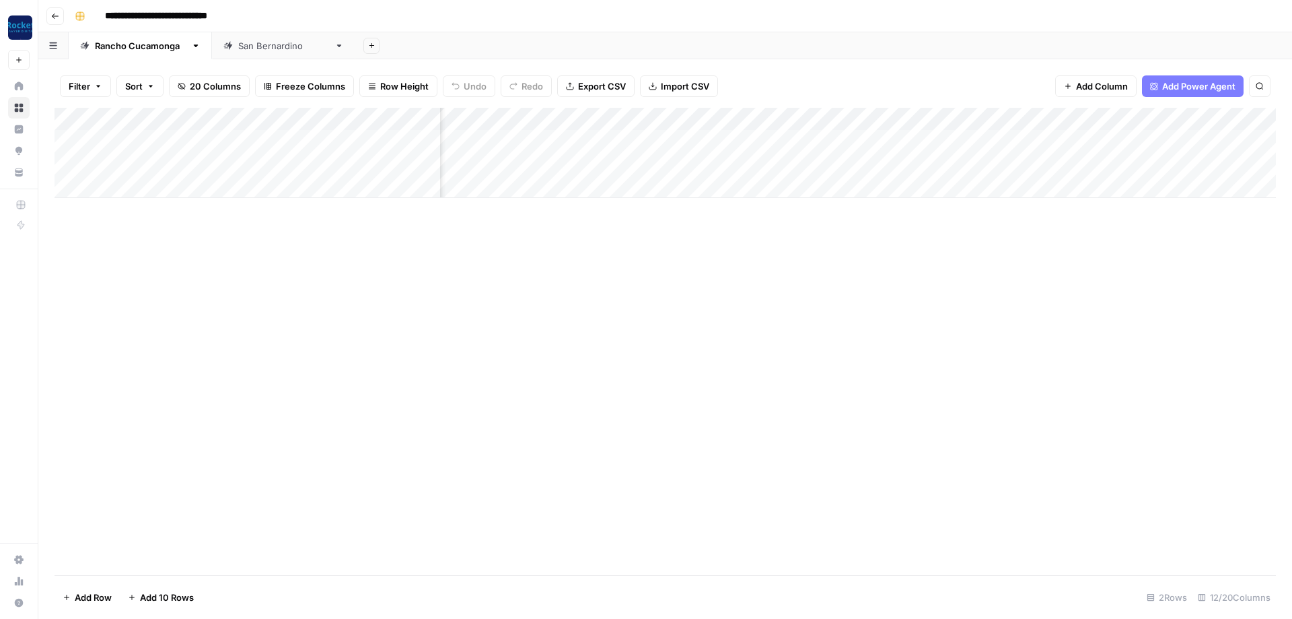
click at [941, 158] on div "Add Column" at bounding box center [666, 153] width 1222 height 90
